Goal: Navigation & Orientation: Understand site structure

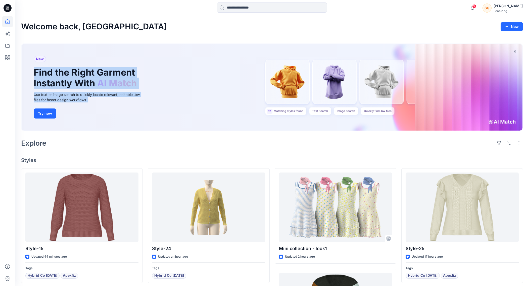
drag, startPoint x: 109, startPoint y: 120, endPoint x: 59, endPoint y: 45, distance: 90.8
click at [59, 45] on div "New Find the Right Garment Instantly With AI Match Use text or image search to …" at bounding box center [90, 87] width 121 height 87
drag, startPoint x: 59, startPoint y: 45, endPoint x: 8, endPoint y: 23, distance: 55.7
click at [8, 23] on icon at bounding box center [7, 21] width 11 height 11
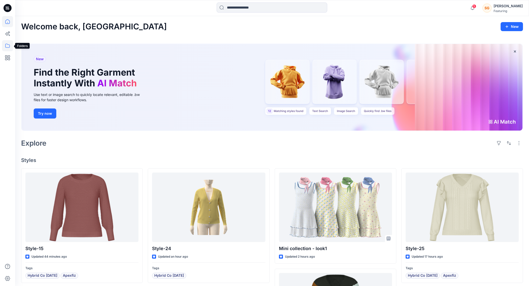
click at [9, 45] on icon at bounding box center [7, 46] width 5 height 4
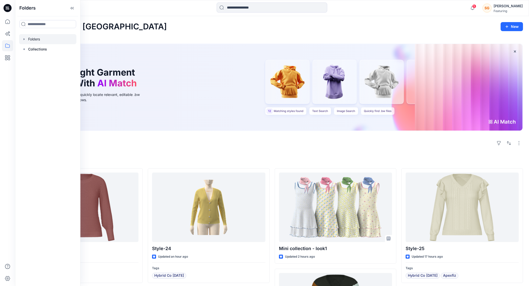
click at [39, 40] on div at bounding box center [47, 39] width 57 height 10
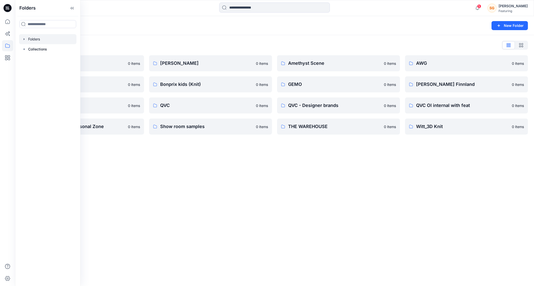
click at [216, 188] on div "Folders New Folder Folders List 3D Knit asset 0 items Basic patterns 0 items Li…" at bounding box center [274, 151] width 519 height 270
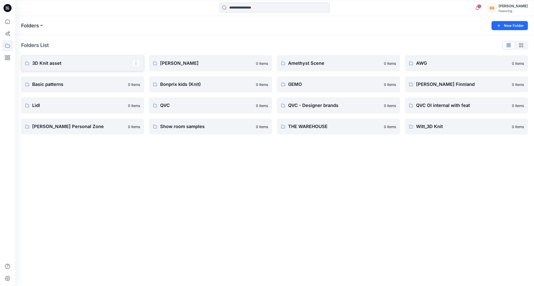
click at [57, 64] on p "3D Knit asset" at bounding box center [82, 63] width 100 height 7
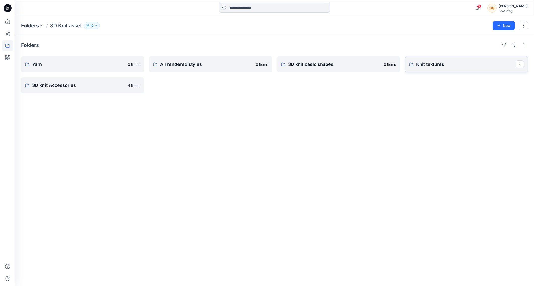
click at [433, 63] on p "Knit textures" at bounding box center [466, 64] width 100 height 7
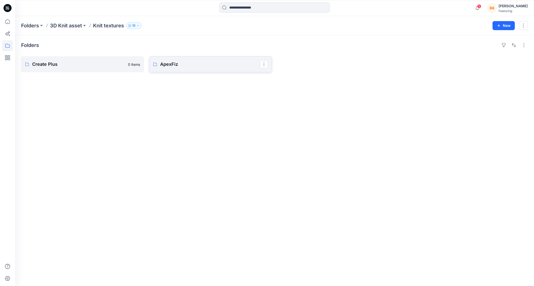
click at [169, 61] on p "ApexFiz" at bounding box center [210, 64] width 100 height 7
click at [76, 51] on div "Folders 5-7GG 0 items 12-14GG 0 items" at bounding box center [274, 160] width 519 height 251
click at [72, 58] on link "5-7GG" at bounding box center [82, 64] width 123 height 16
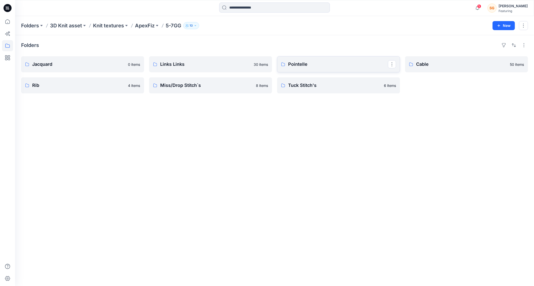
click at [289, 67] on p "Pointelle" at bounding box center [338, 64] width 100 height 7
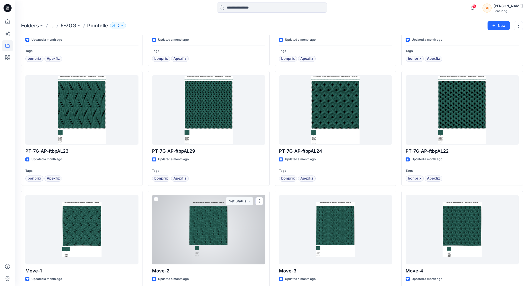
scroll to position [584, 0]
